Goal: Information Seeking & Learning: Learn about a topic

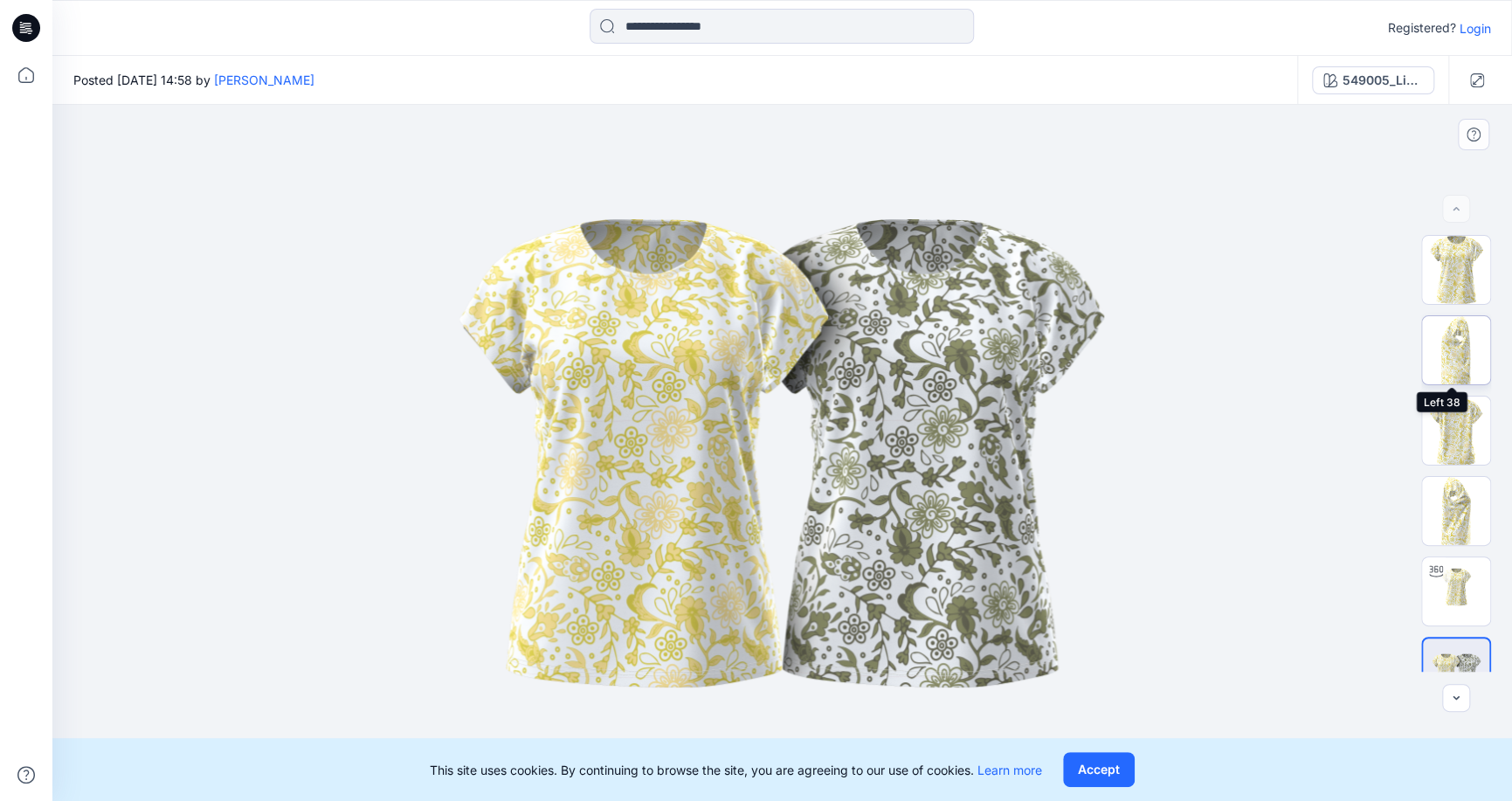
click at [1465, 329] on img at bounding box center [1456, 351] width 68 height 68
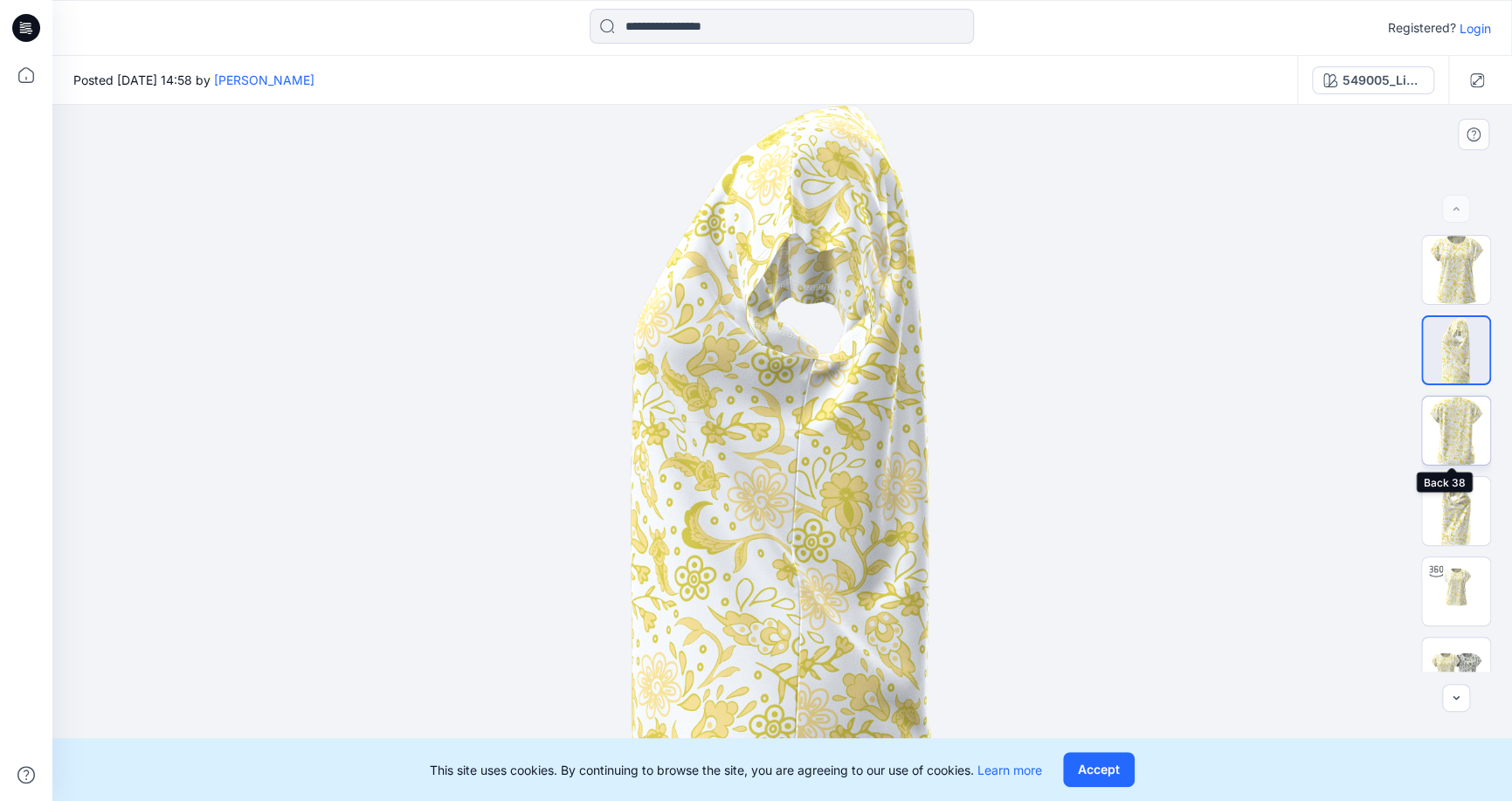
click at [1457, 434] on img at bounding box center [1456, 430] width 68 height 68
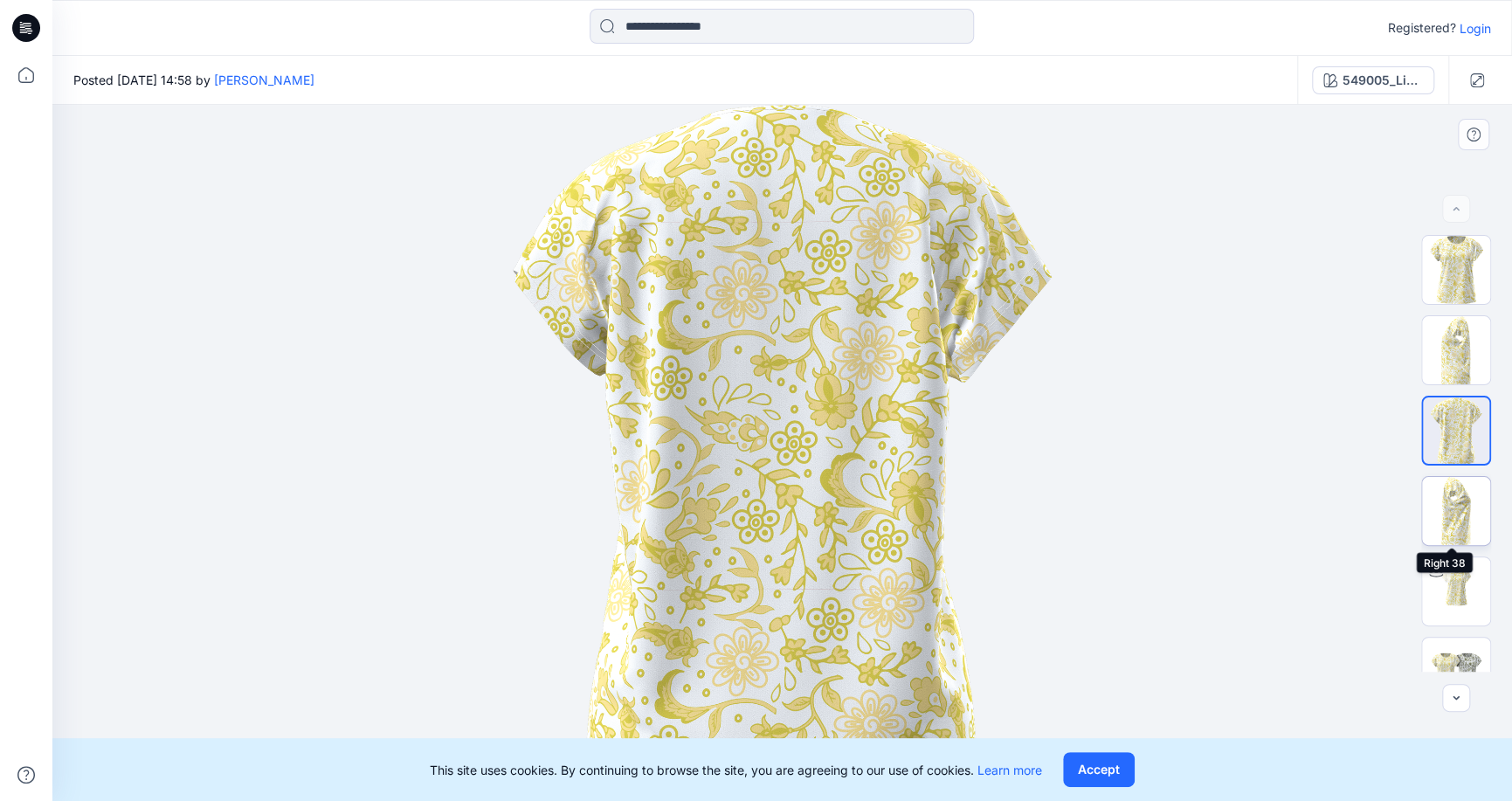
click at [1453, 519] on img at bounding box center [1456, 511] width 68 height 68
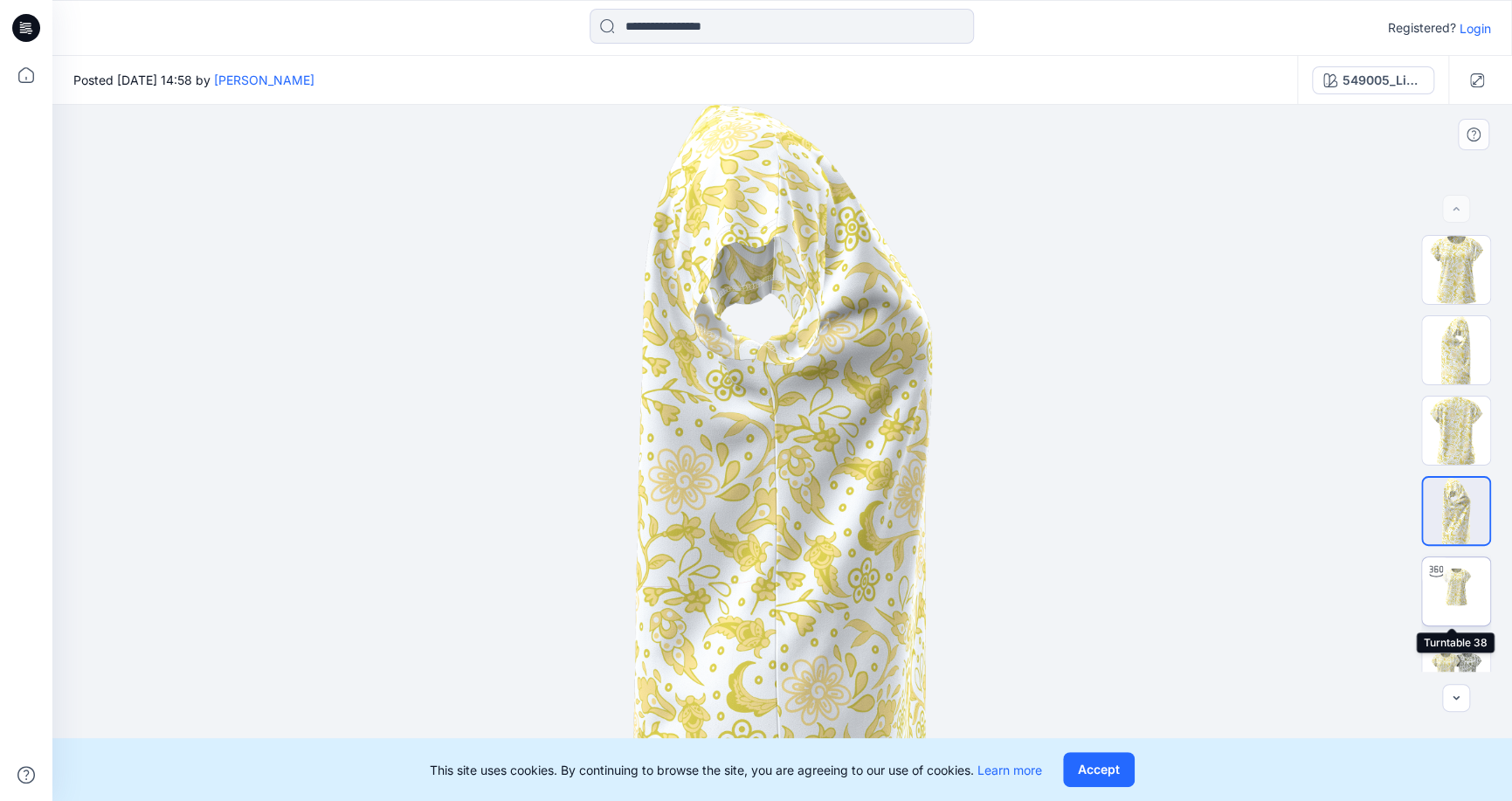
click at [1453, 614] on img at bounding box center [1456, 591] width 68 height 68
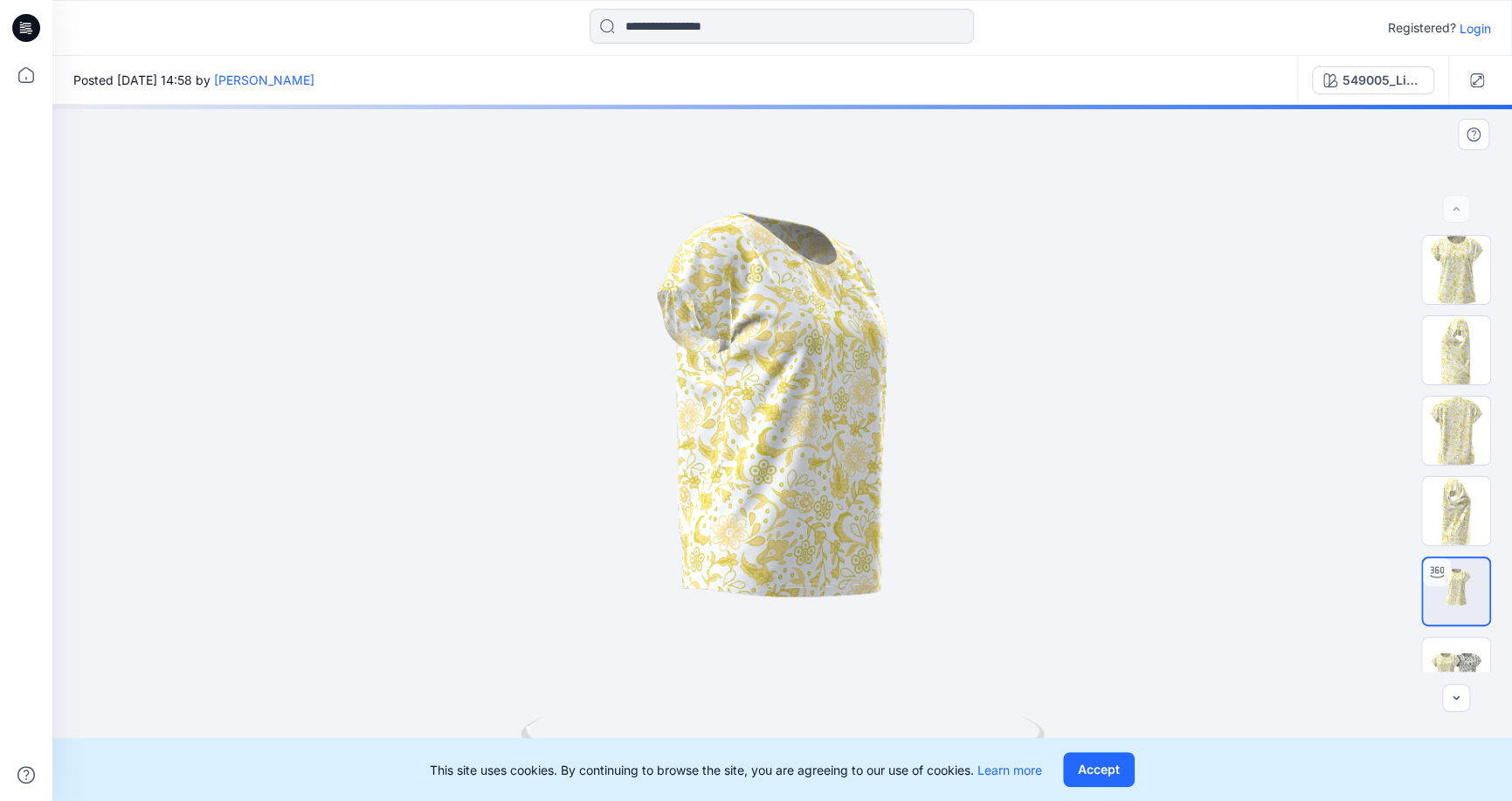
drag, startPoint x: 842, startPoint y: 503, endPoint x: 1068, endPoint y: 553, distance: 231.5
click at [1060, 553] on div at bounding box center [782, 453] width 1460 height 697
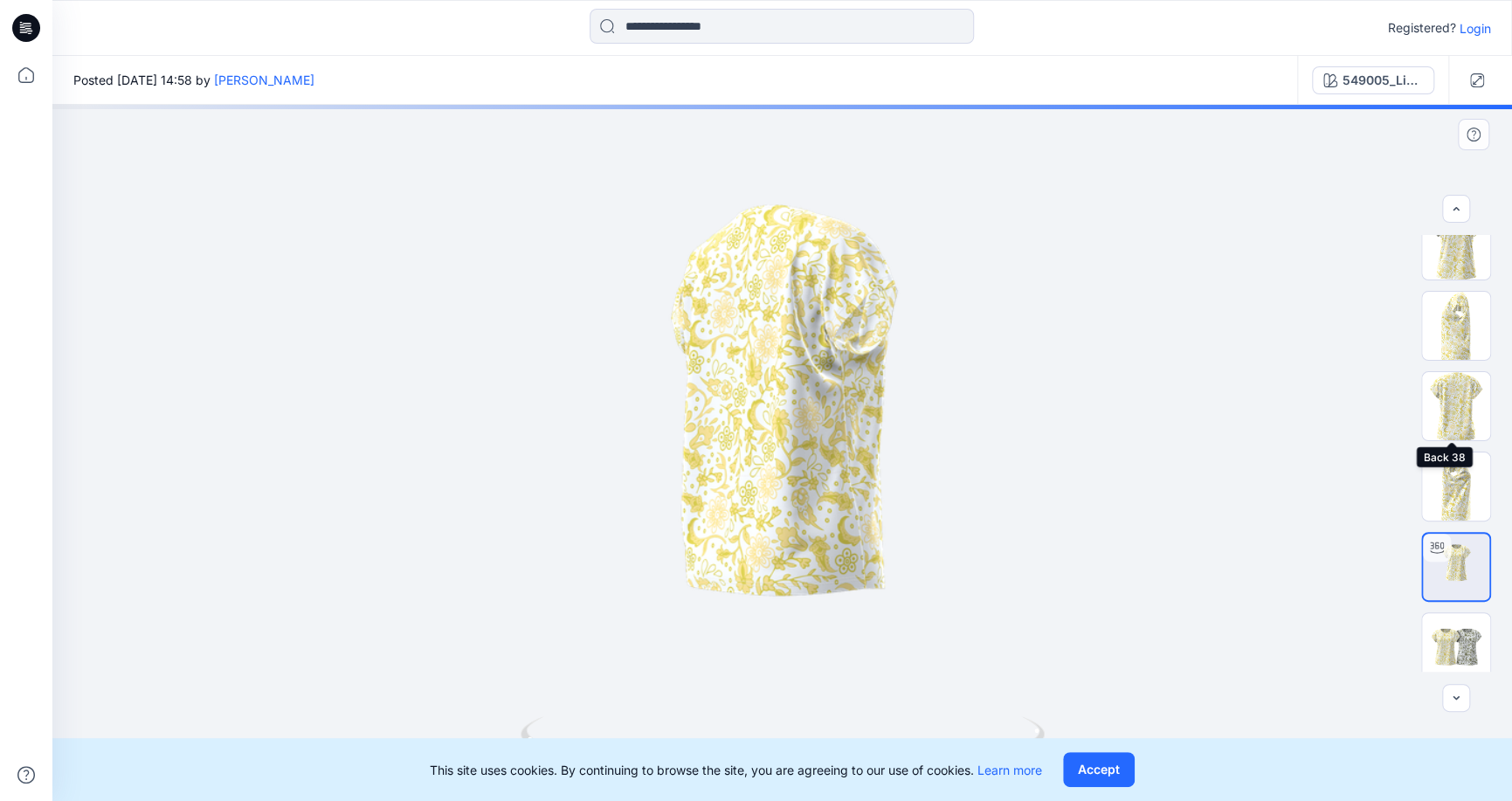
scroll to position [34, 0]
click at [1456, 626] on img at bounding box center [1456, 637] width 68 height 41
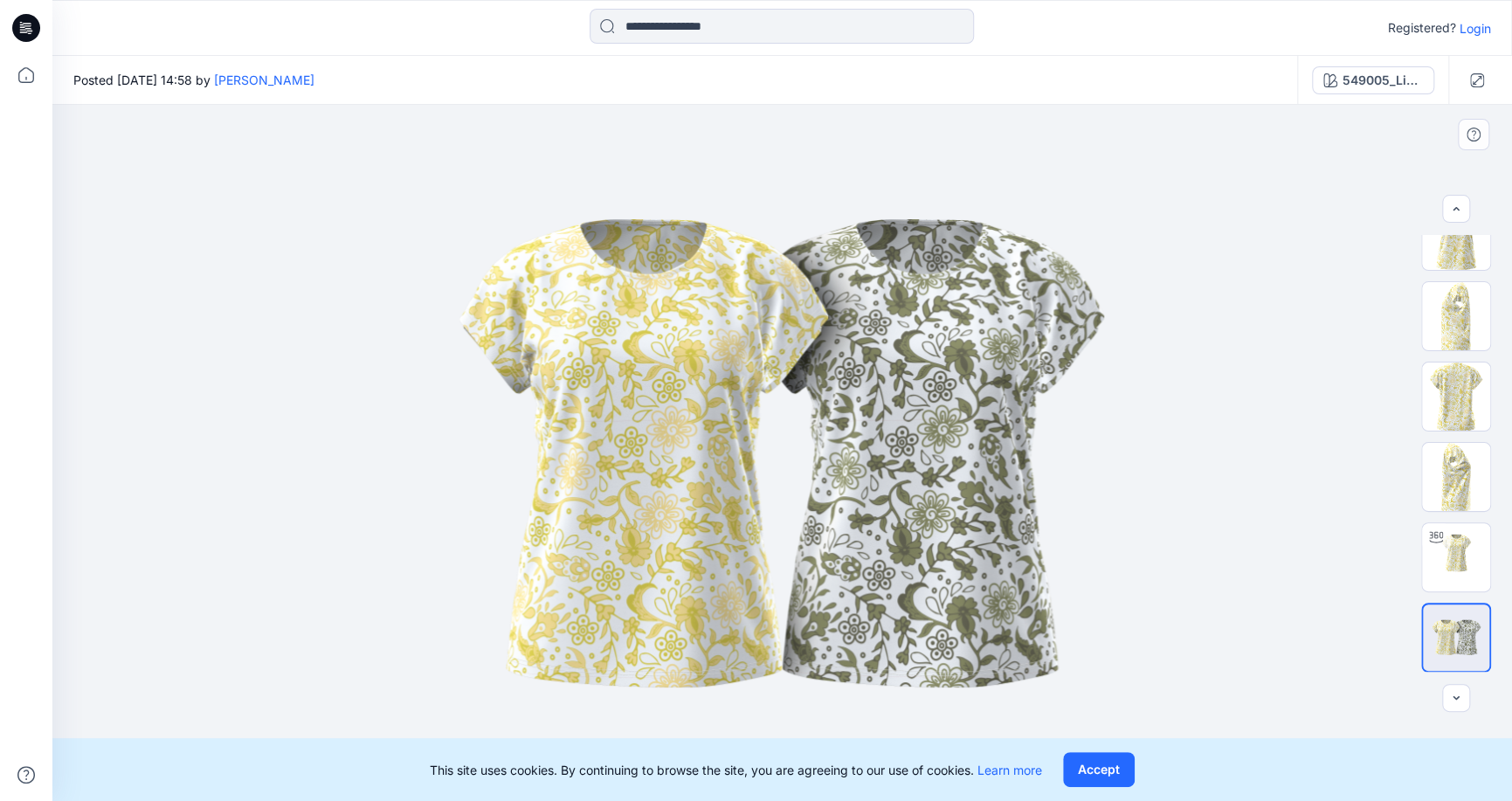
drag, startPoint x: 914, startPoint y: 505, endPoint x: 977, endPoint y: 499, distance: 63.3
click at [977, 499] on img at bounding box center [782, 453] width 874 height 525
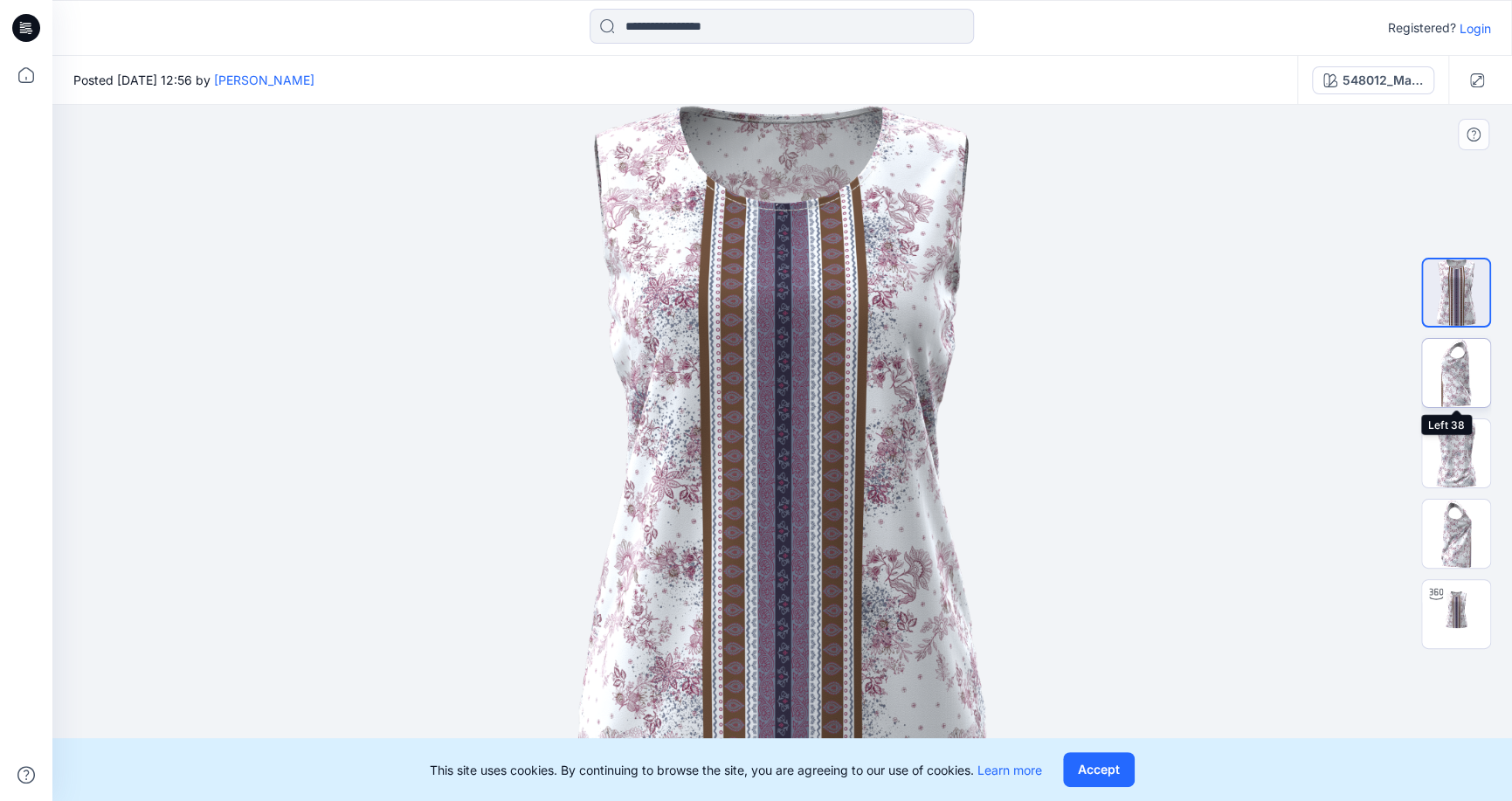
click at [1465, 371] on img at bounding box center [1456, 373] width 68 height 68
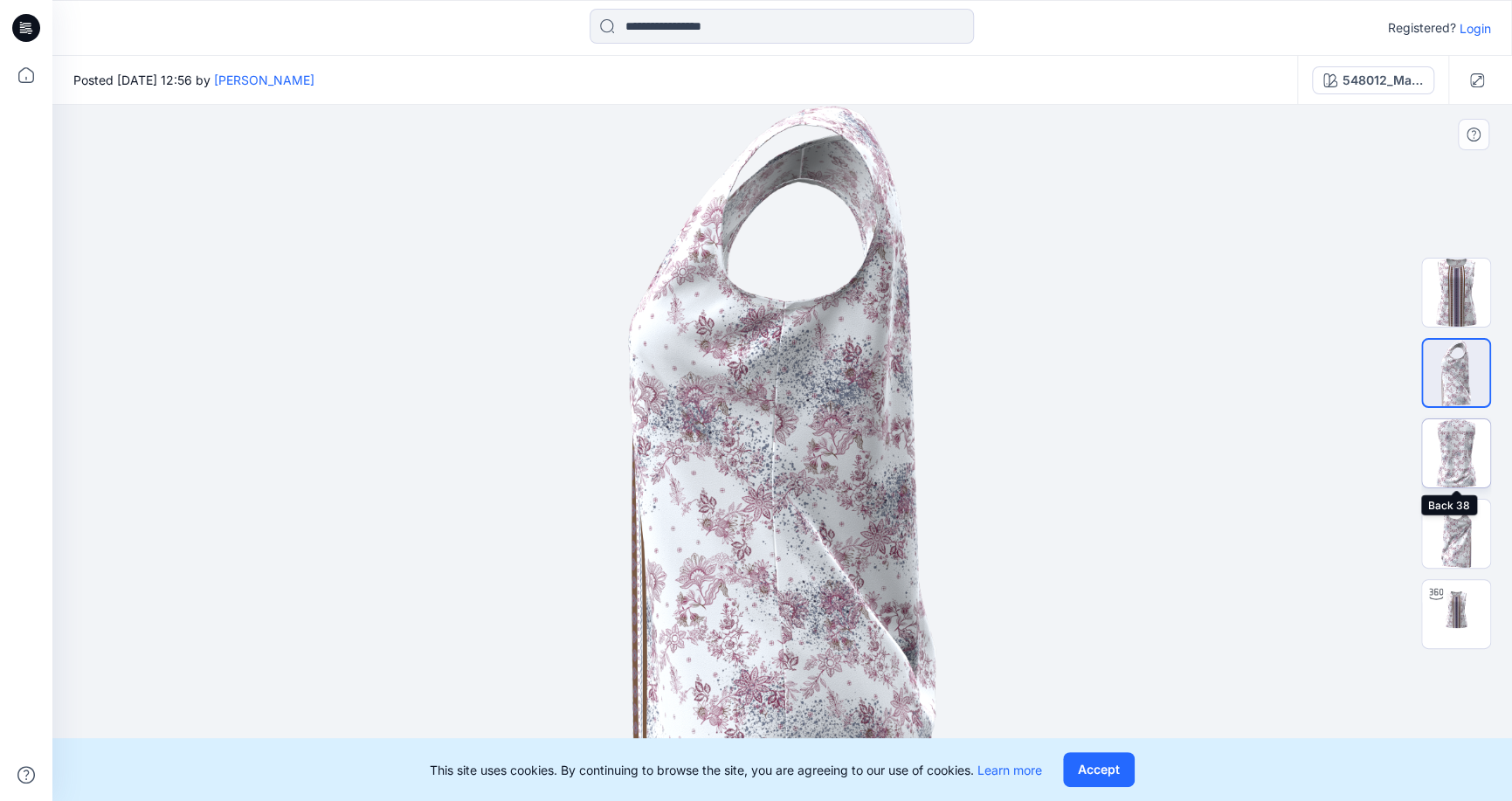
click at [1455, 467] on img at bounding box center [1456, 453] width 68 height 68
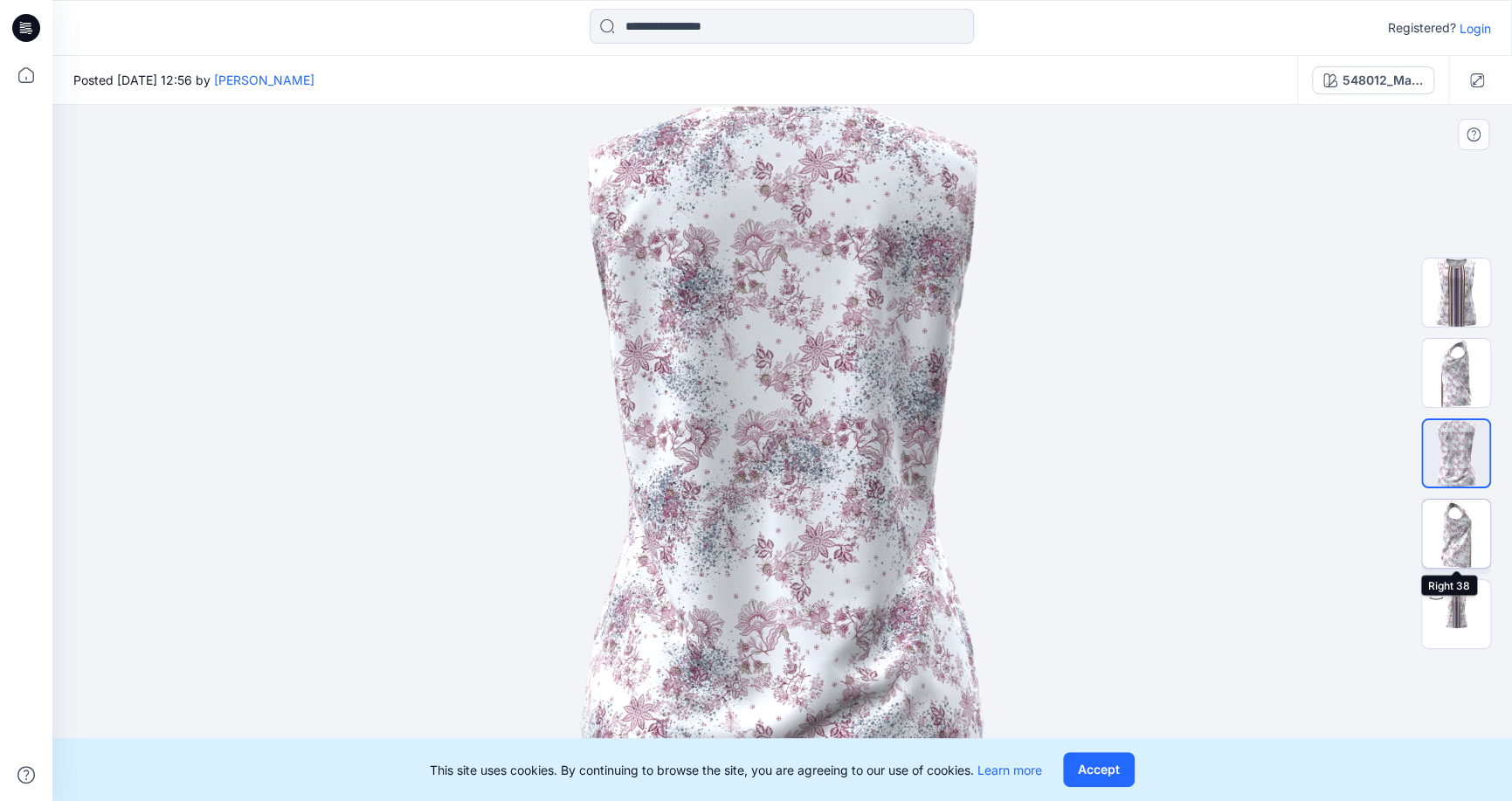
click at [1468, 544] on img at bounding box center [1456, 534] width 68 height 68
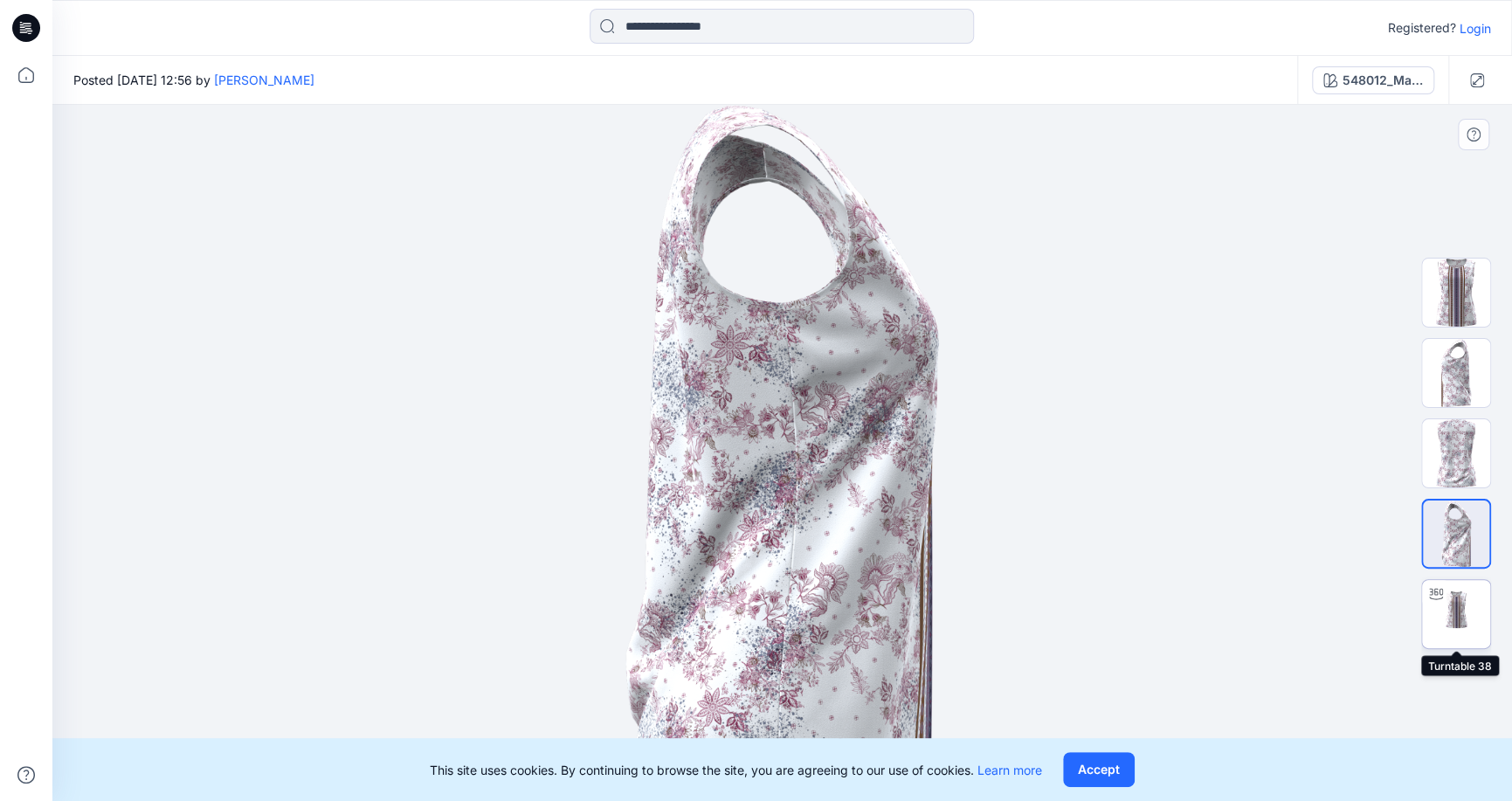
drag, startPoint x: 1459, startPoint y: 587, endPoint x: 1446, endPoint y: 585, distance: 13.2
click at [1458, 587] on img at bounding box center [1456, 614] width 68 height 68
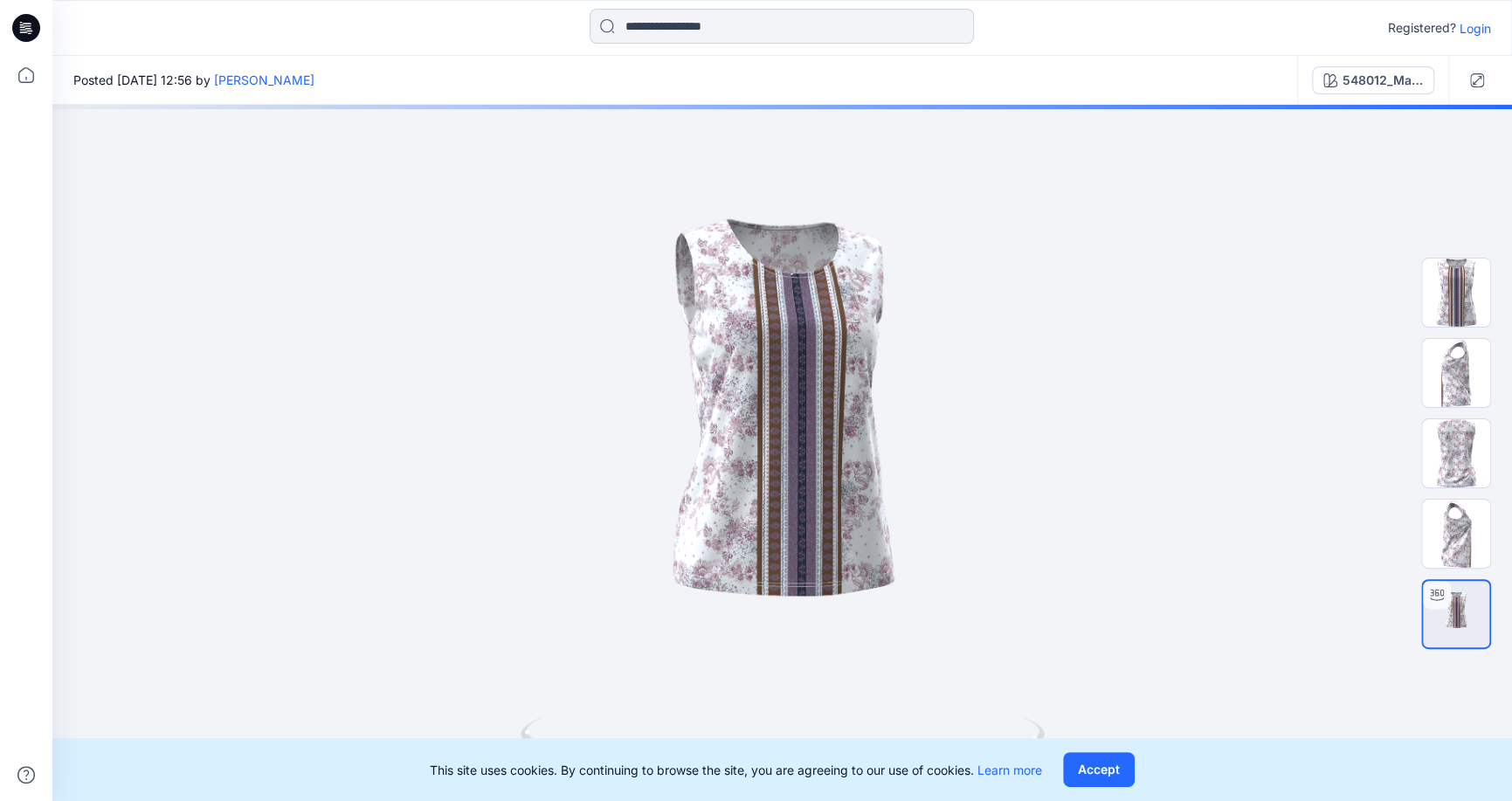
drag, startPoint x: 809, startPoint y: 442, endPoint x: 814, endPoint y: 30, distance: 412.0
click at [834, 489] on div at bounding box center [782, 453] width 1460 height 697
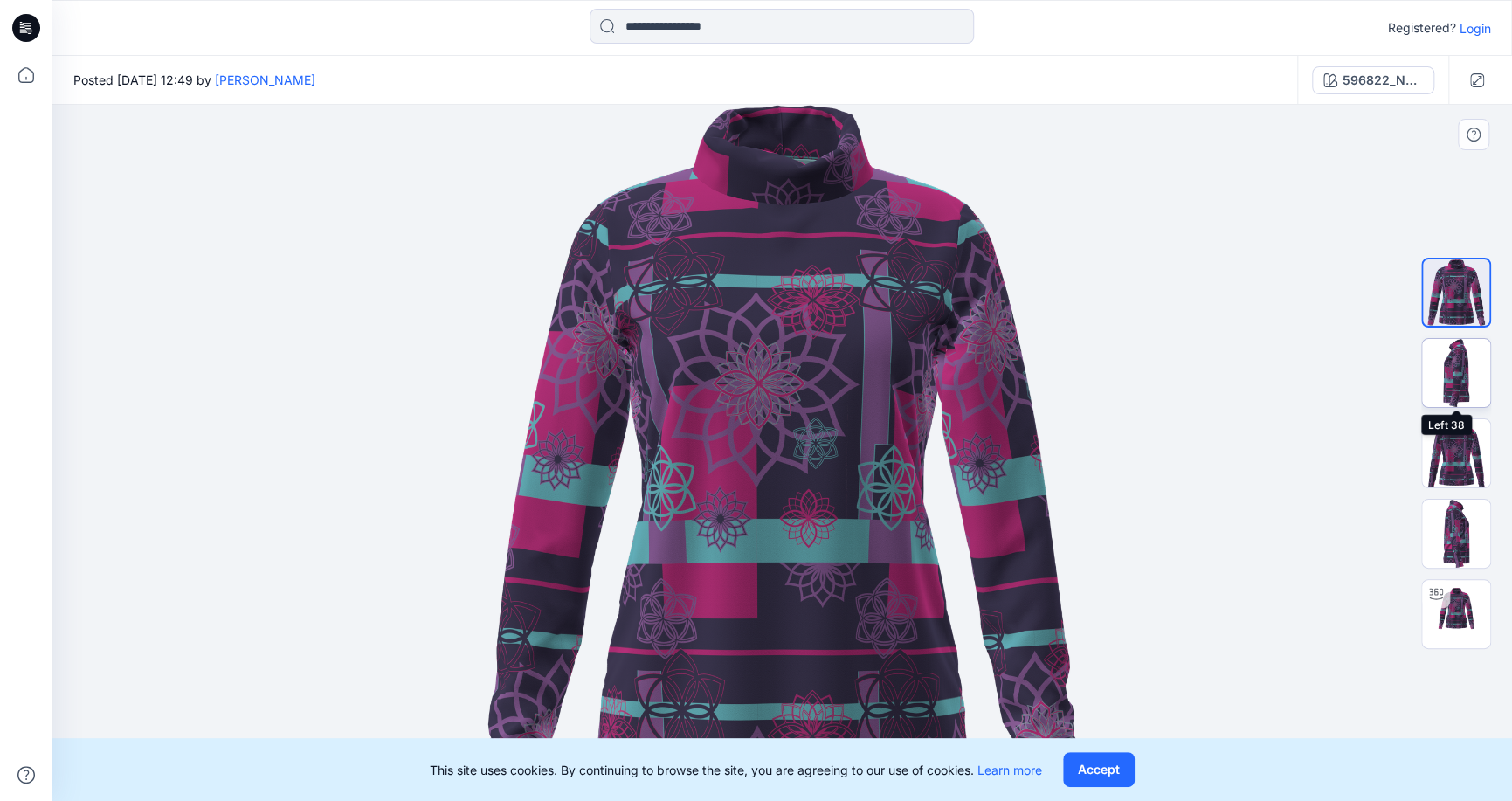
click at [1466, 374] on img at bounding box center [1456, 373] width 68 height 68
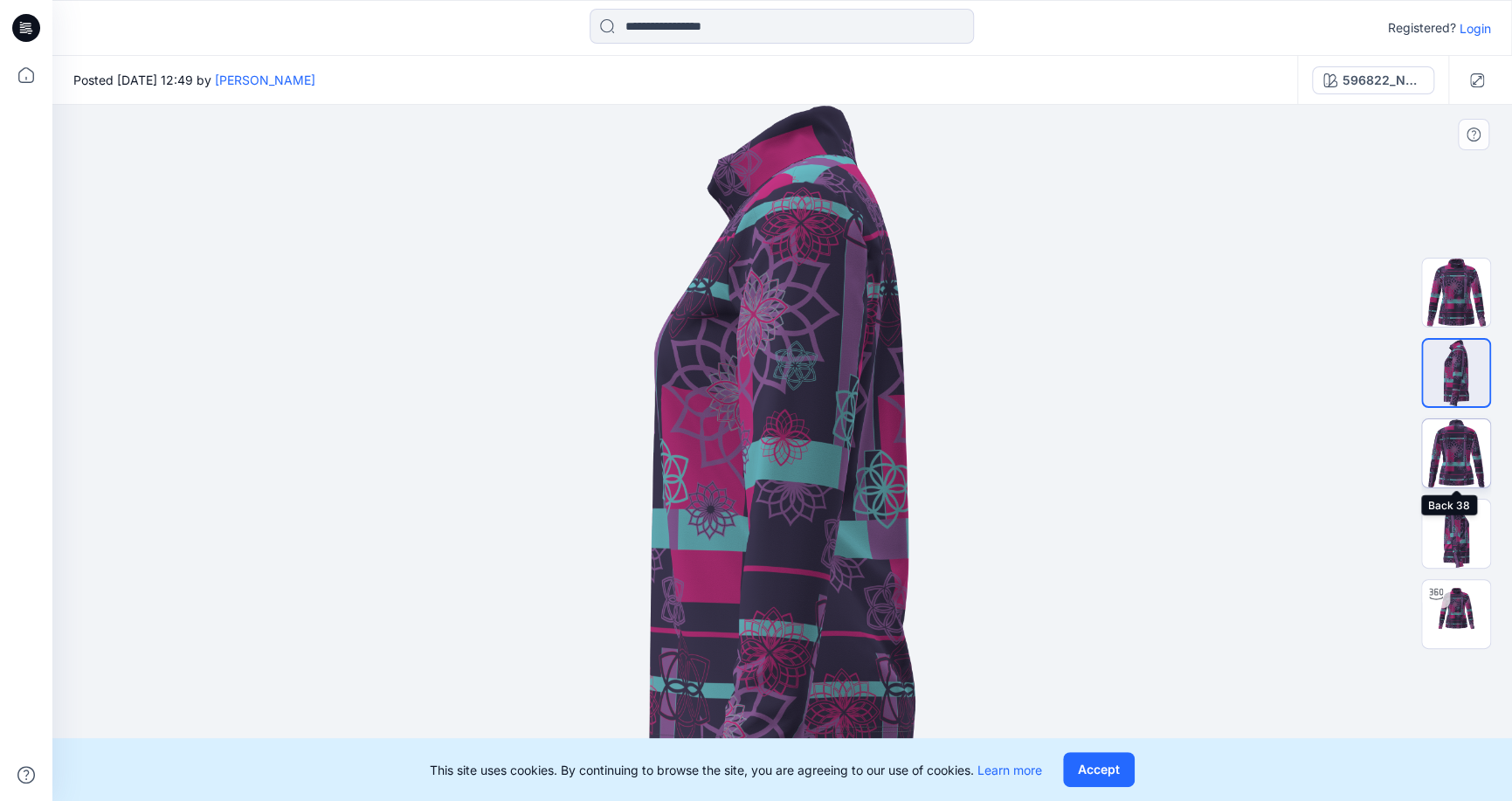
click at [1458, 457] on img at bounding box center [1456, 453] width 68 height 68
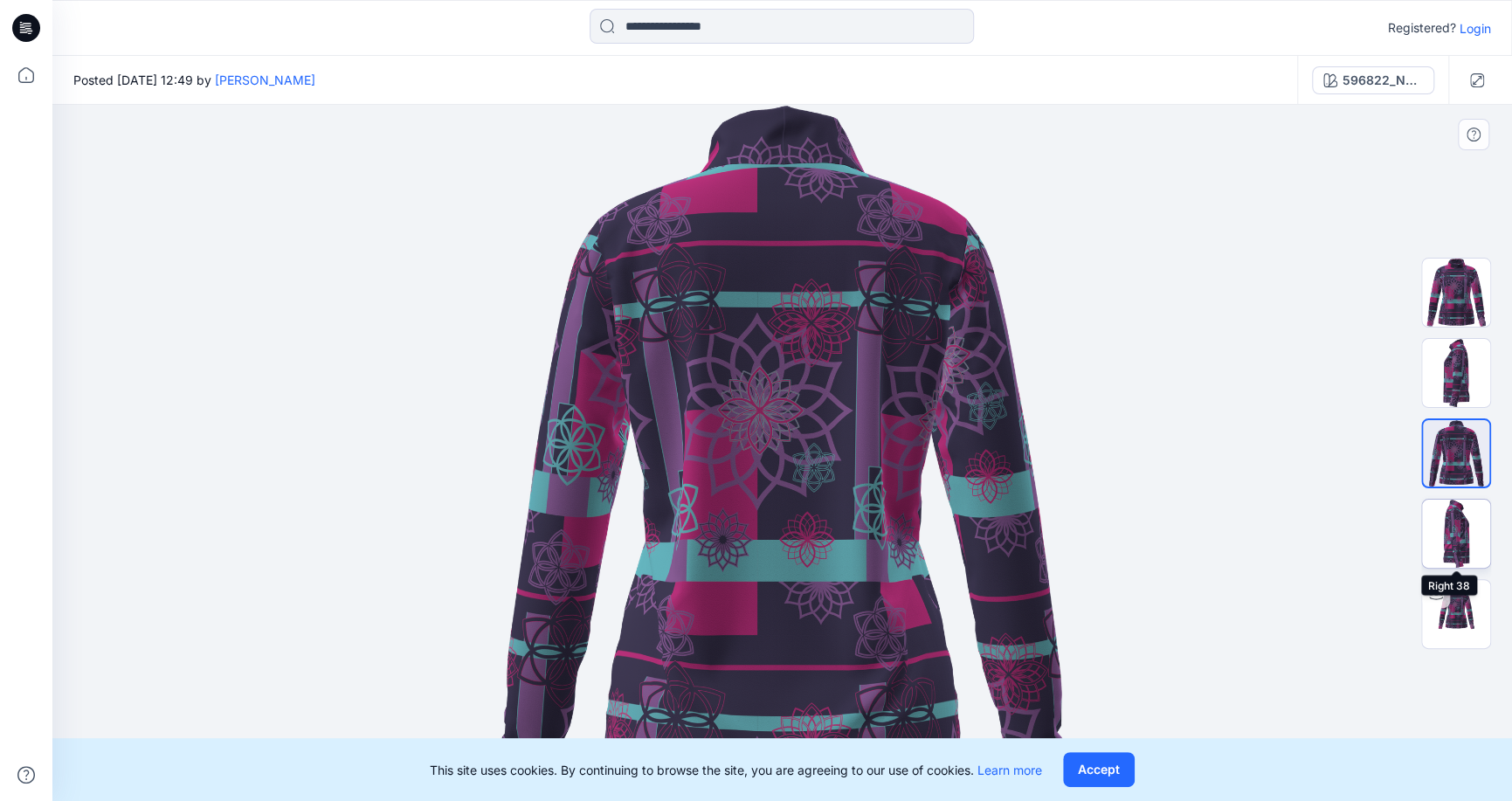
click at [1461, 540] on img at bounding box center [1456, 534] width 68 height 68
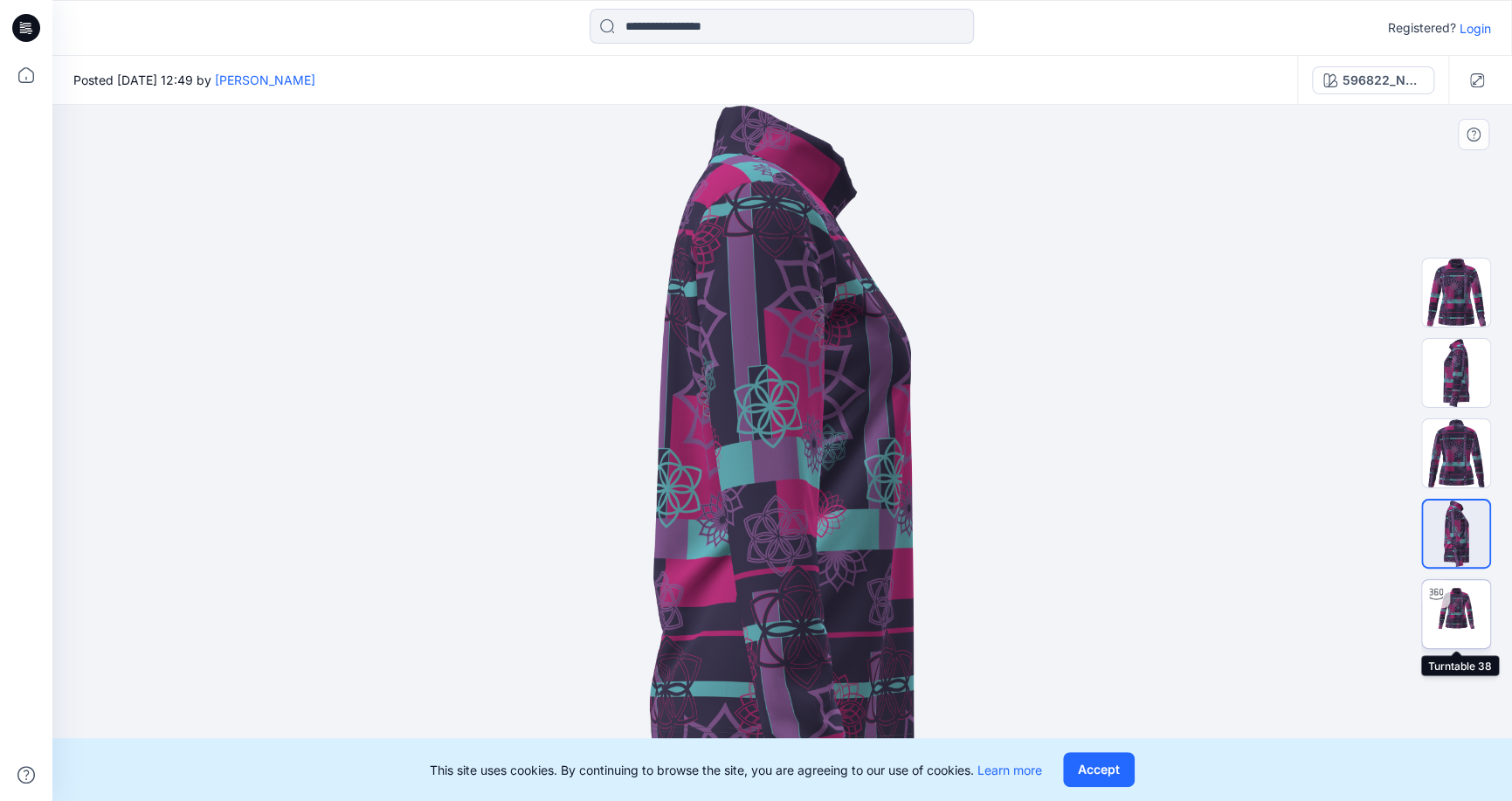
click at [1468, 621] on img at bounding box center [1456, 614] width 68 height 68
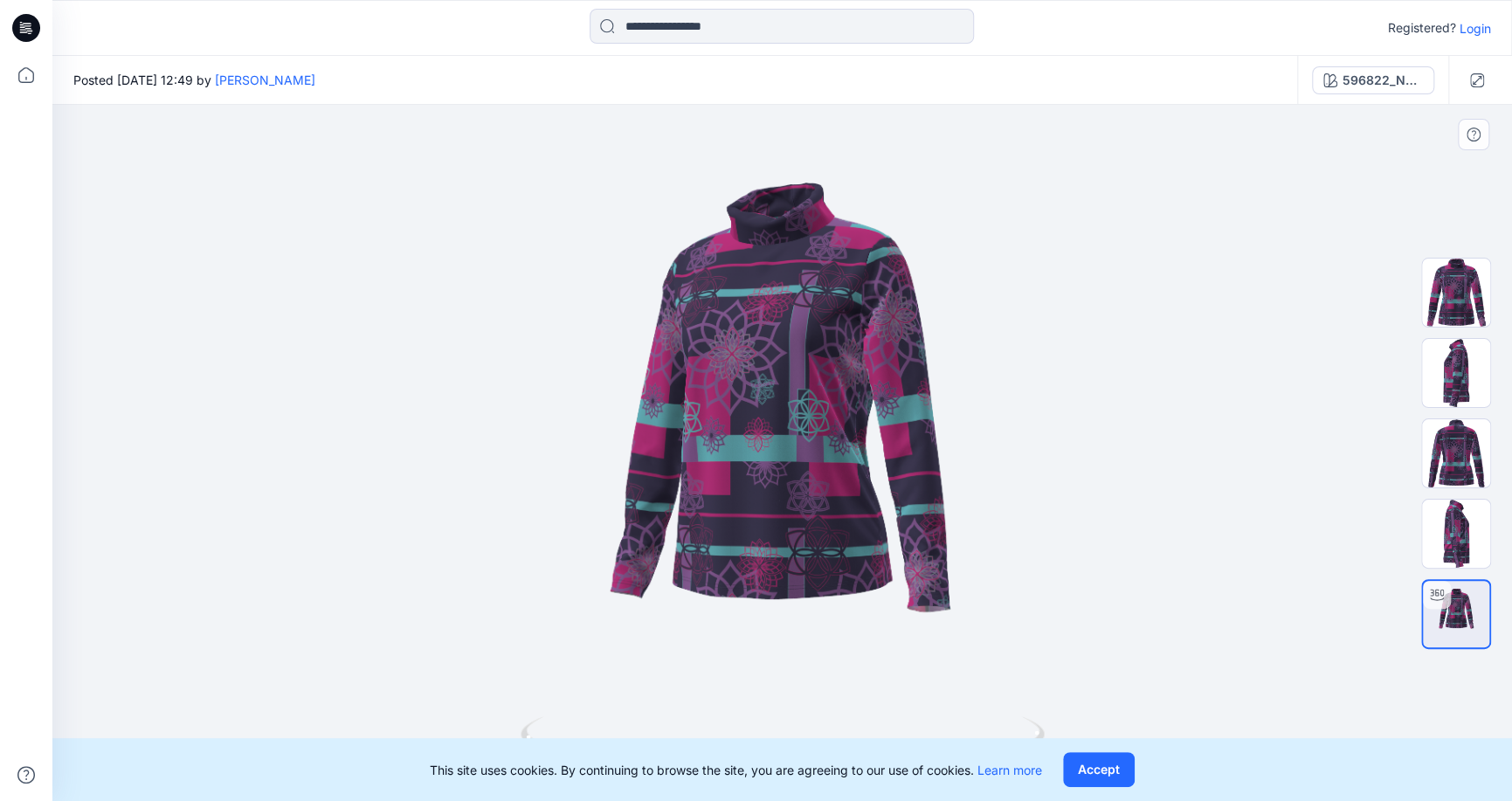
drag, startPoint x: 775, startPoint y: 479, endPoint x: 1096, endPoint y: 448, distance: 322.5
click at [1265, 548] on div at bounding box center [782, 453] width 1460 height 697
